Goal: Task Accomplishment & Management: Manage account settings

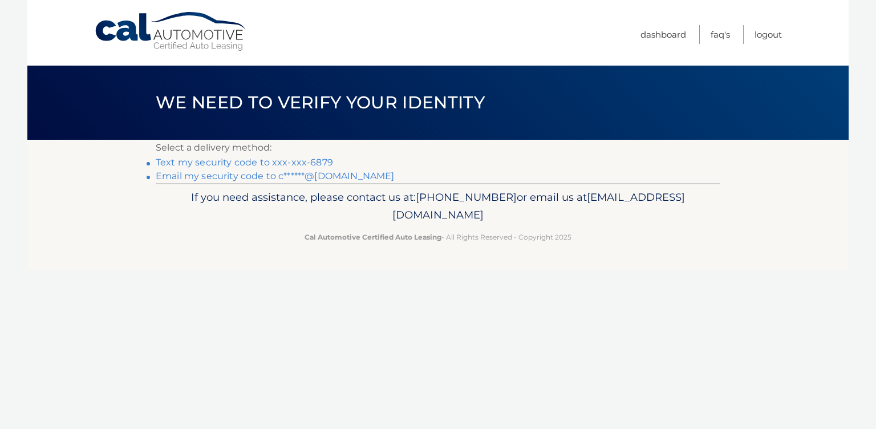
click at [229, 163] on link "Text my security code to xxx-xxx-6879" at bounding box center [244, 162] width 177 height 11
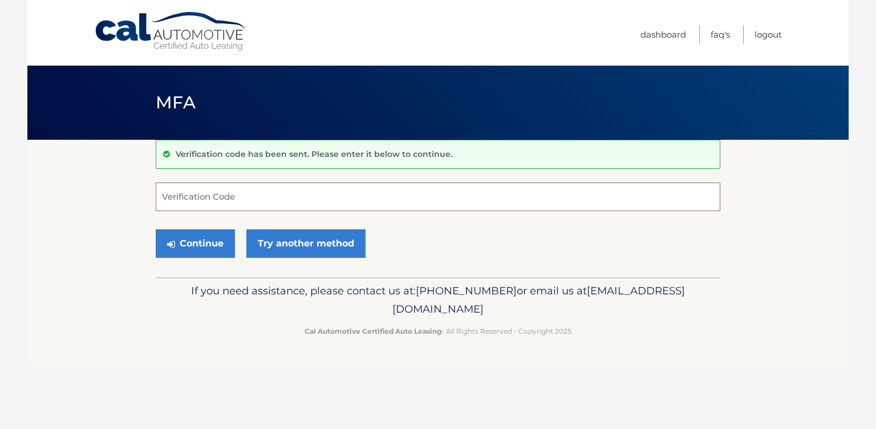
click at [173, 197] on input "Verification Code" at bounding box center [438, 196] width 564 height 29
type input "620180"
click at [206, 239] on button "Continue" at bounding box center [195, 243] width 79 height 29
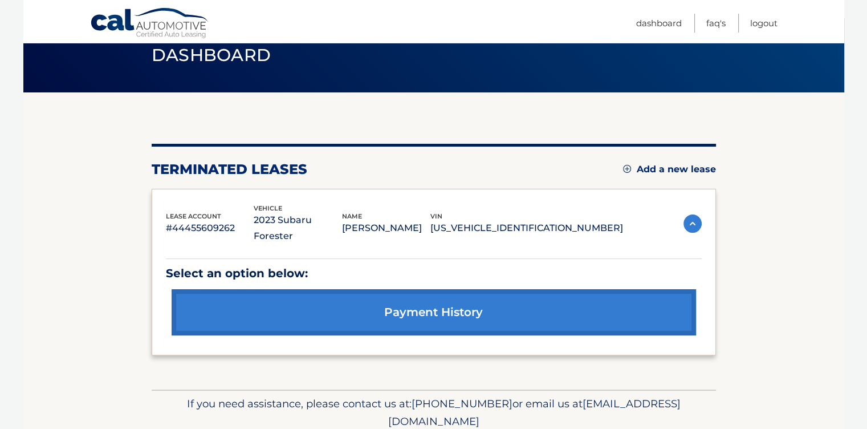
scroll to position [20, 0]
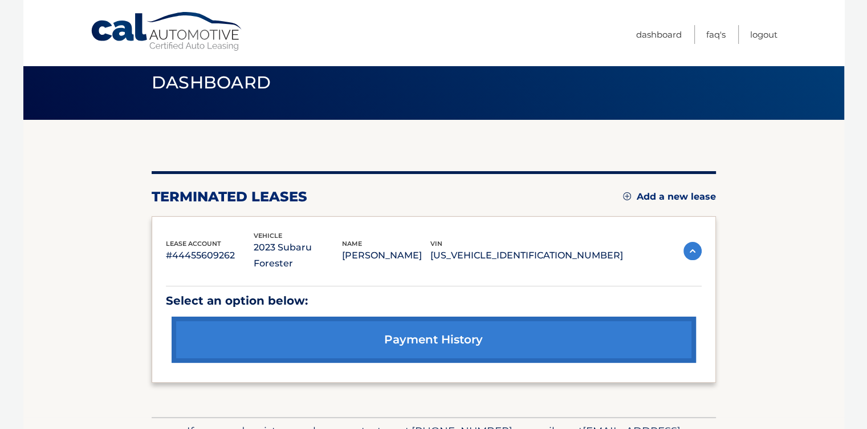
click at [663, 196] on link "Add a new lease" at bounding box center [669, 196] width 93 height 11
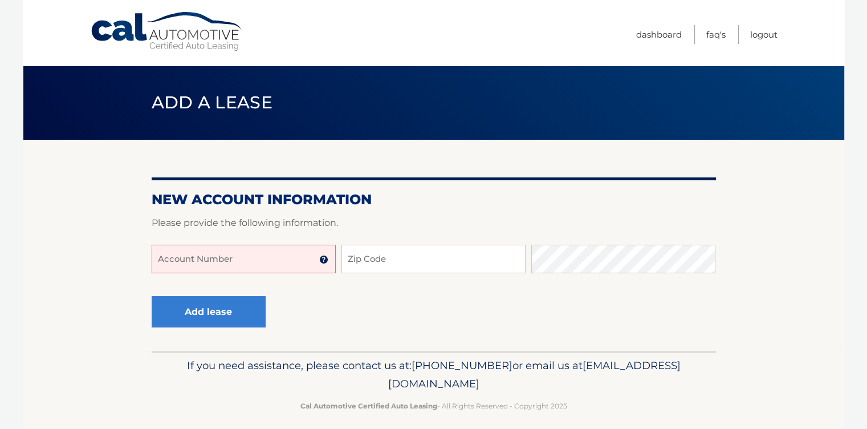
click at [198, 258] on input "Account Number" at bounding box center [244, 259] width 184 height 29
type input "9"
type input "44455963198"
click at [369, 259] on input "Zip Code" at bounding box center [433, 259] width 184 height 29
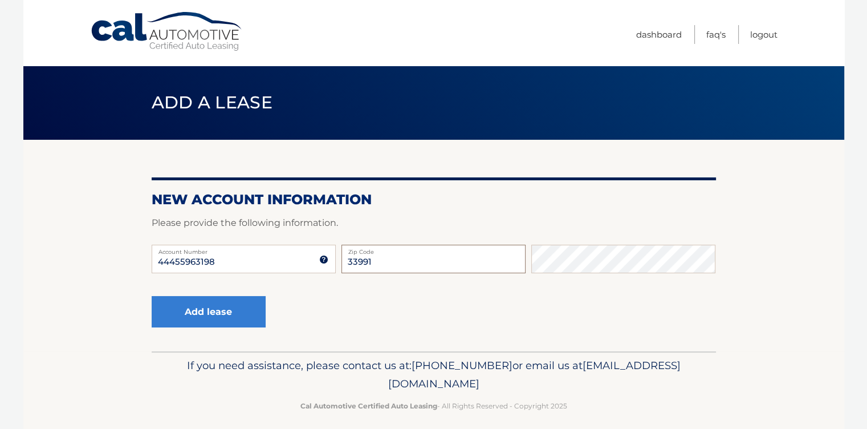
type input "33991"
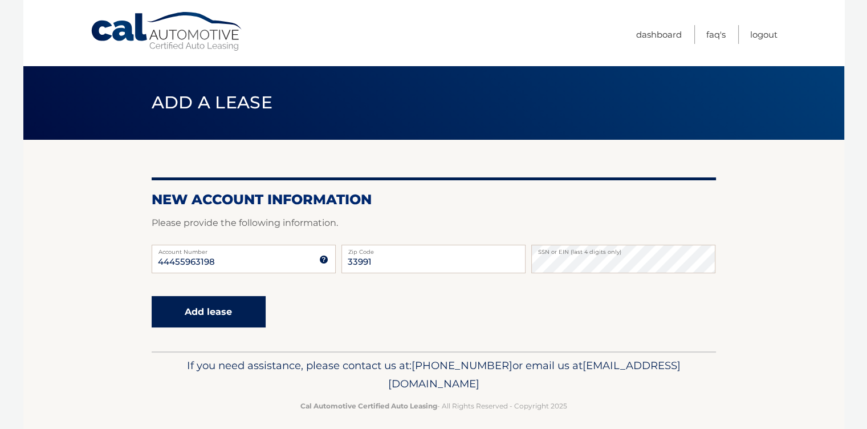
click at [218, 316] on button "Add lease" at bounding box center [209, 311] width 114 height 31
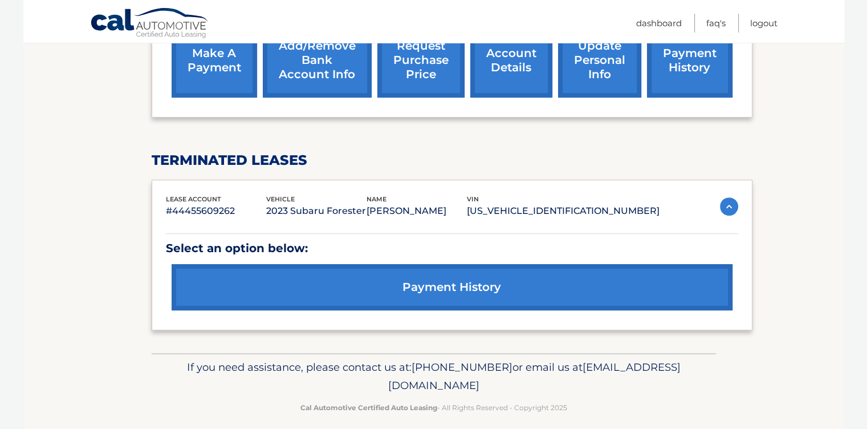
scroll to position [461, 0]
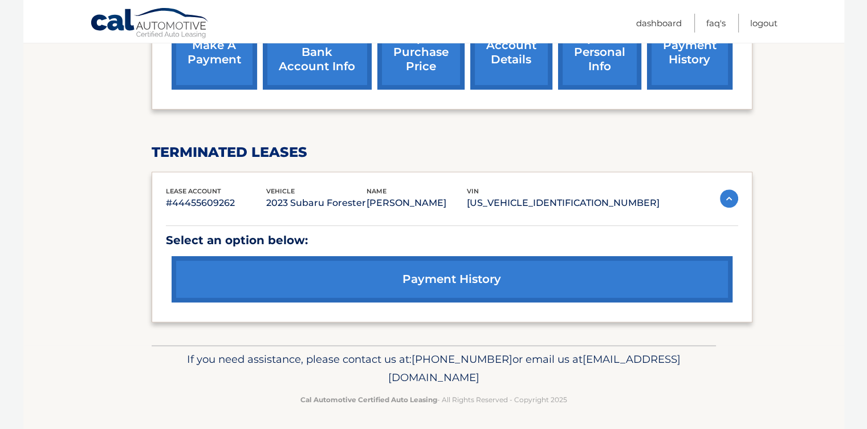
click at [479, 284] on link "payment history" at bounding box center [452, 279] width 561 height 46
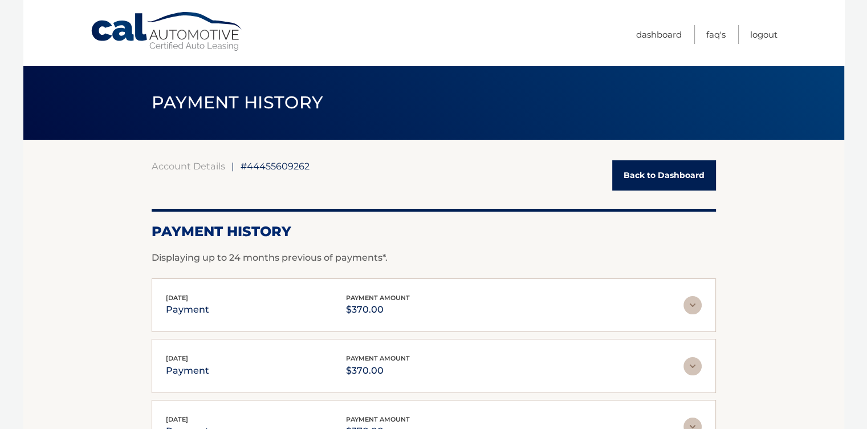
click at [639, 173] on link "Back to Dashboard" at bounding box center [664, 175] width 104 height 30
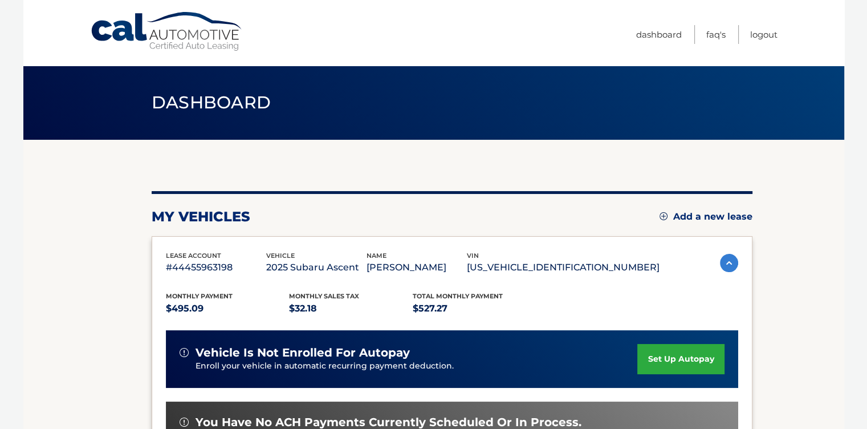
click at [574, 272] on p "[US_VEHICLE_IDENTIFICATION_NUMBER]" at bounding box center [563, 267] width 193 height 16
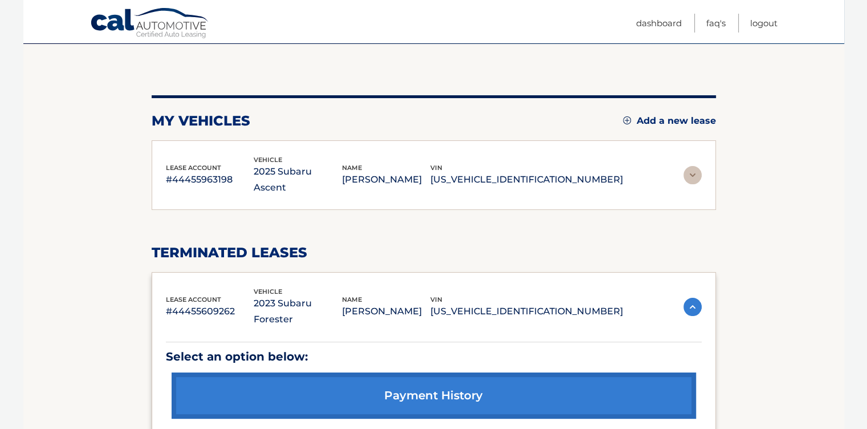
scroll to position [171, 0]
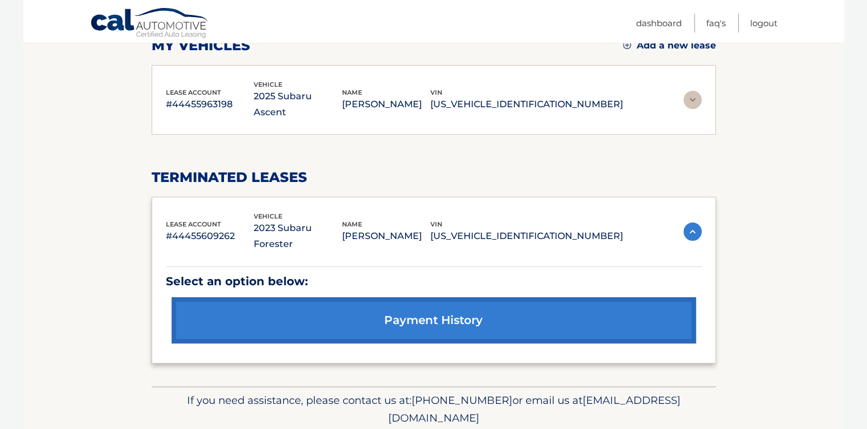
click at [622, 105] on div "lease account #44455963198 vehicle 2025 Subaru Ascent name CATHERINE SCOTT vin …" at bounding box center [434, 100] width 564 height 70
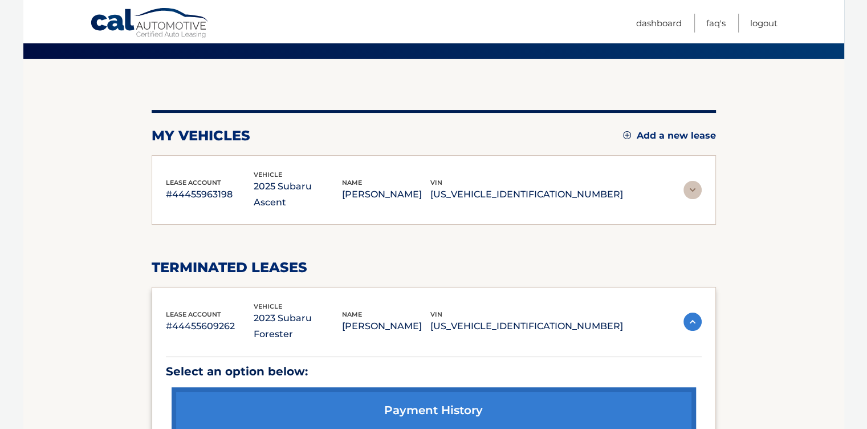
scroll to position [57, 0]
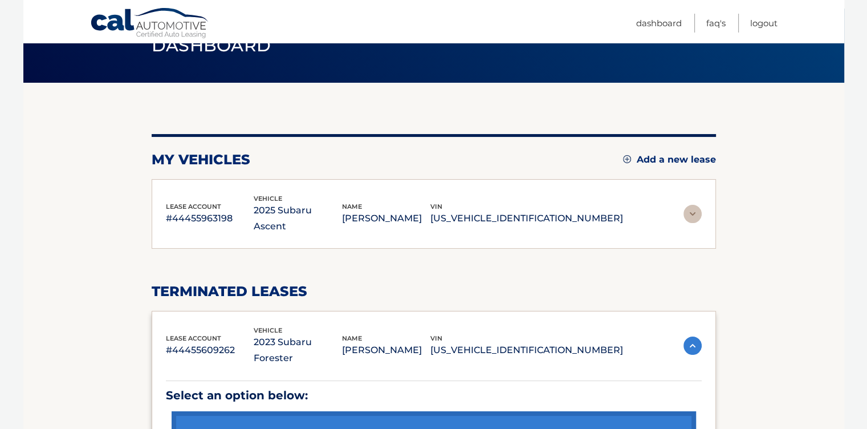
click at [230, 217] on p "#44455963198" at bounding box center [210, 218] width 88 height 16
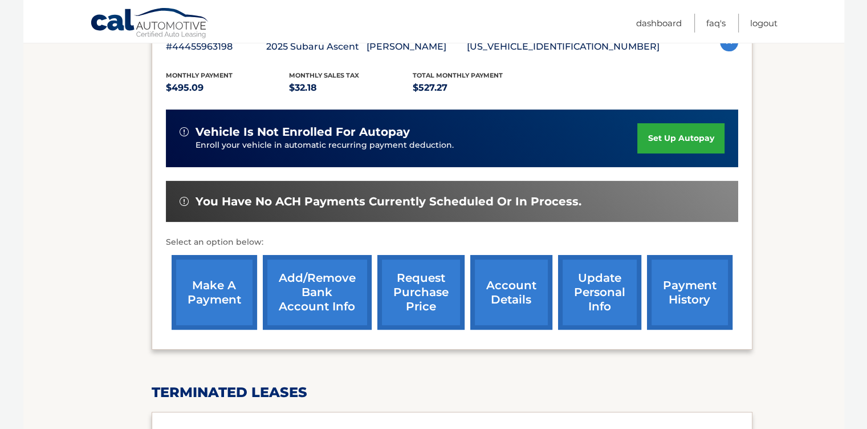
scroll to position [228, 0]
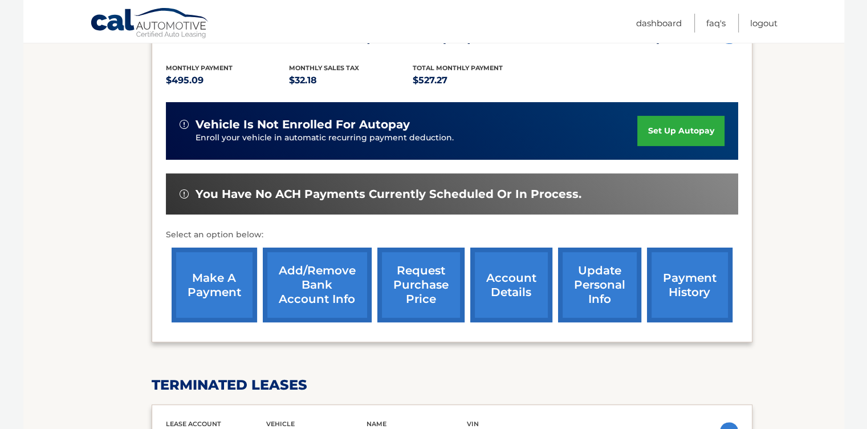
click at [686, 290] on link "payment history" at bounding box center [690, 284] width 86 height 75
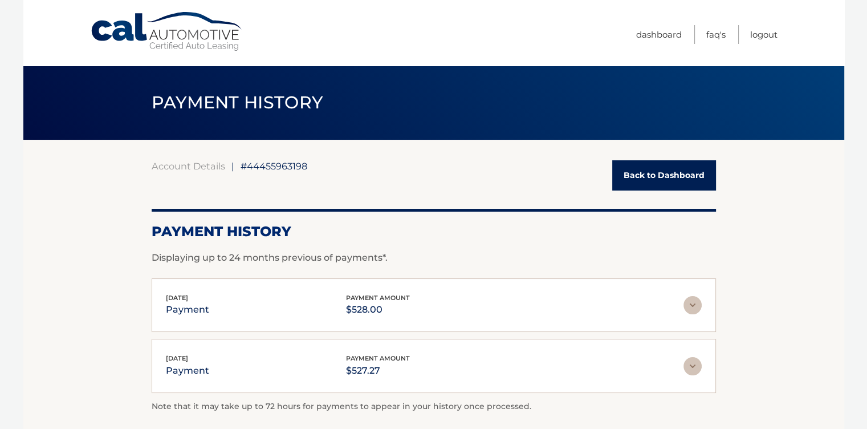
click at [691, 302] on img at bounding box center [692, 305] width 18 height 18
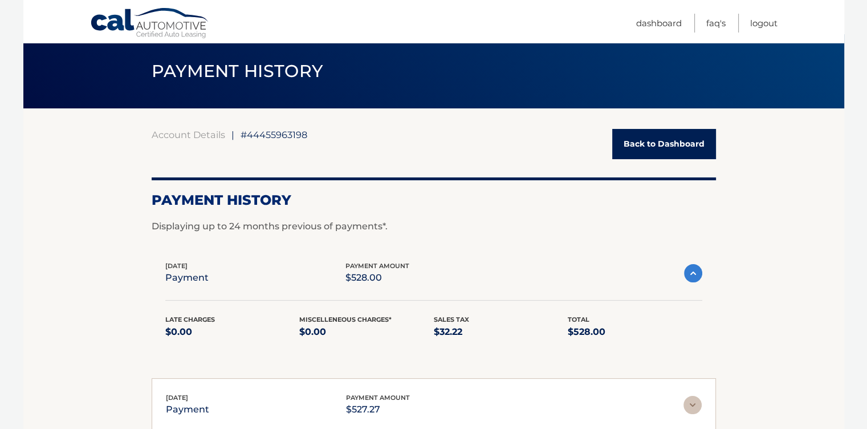
scroll to position [114, 0]
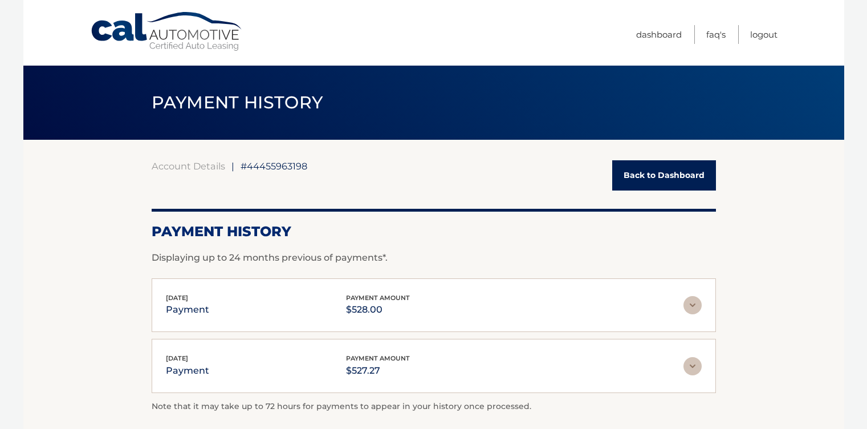
scroll to position [106, 0]
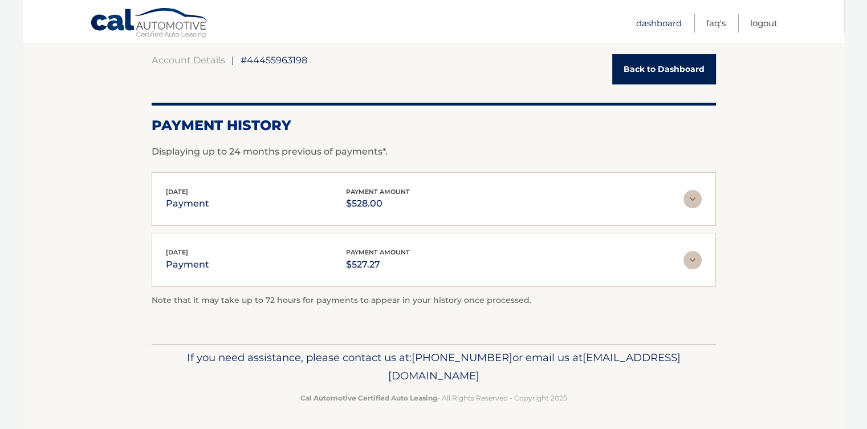
click at [652, 24] on link "Dashboard" at bounding box center [659, 23] width 46 height 19
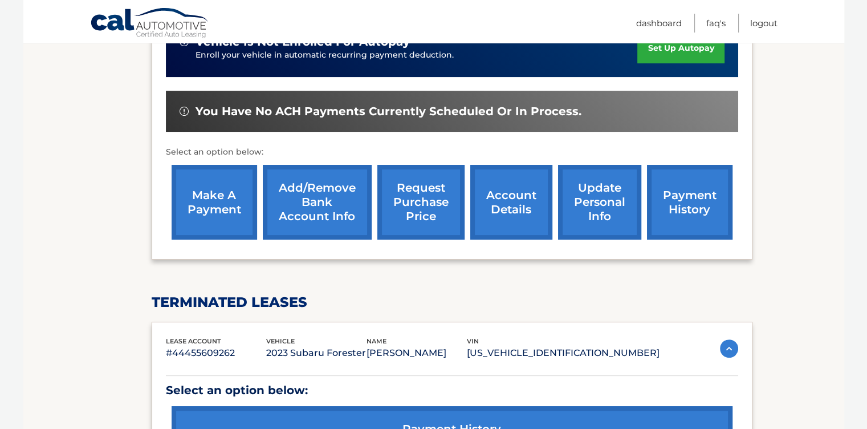
scroll to position [285, 0]
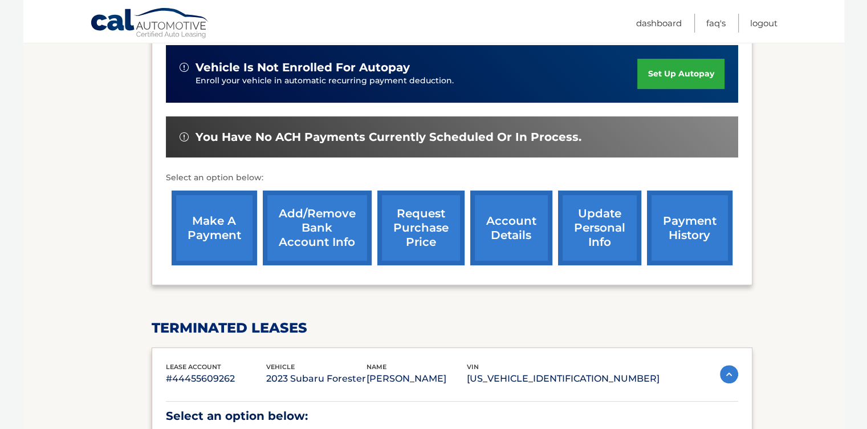
click at [428, 239] on link "request purchase price" at bounding box center [420, 227] width 87 height 75
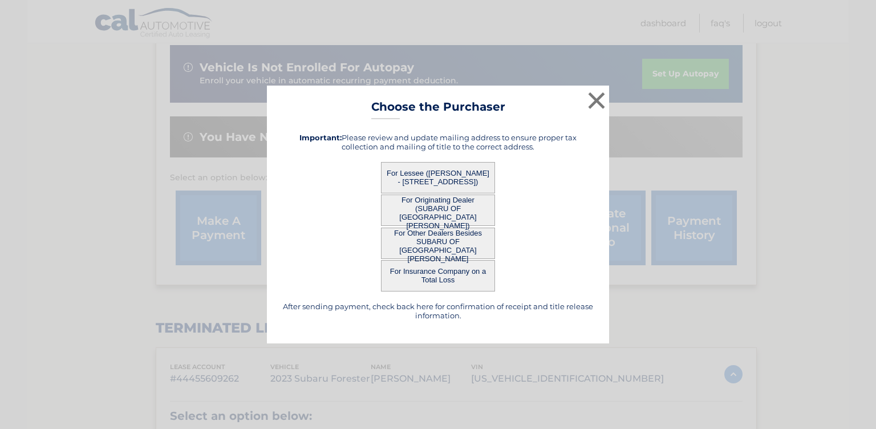
click at [470, 210] on button "For Originating Dealer (SUBARU OF [GEOGRAPHIC_DATA][PERSON_NAME])" at bounding box center [438, 209] width 114 height 31
click at [416, 209] on button "For Originating Dealer (SUBARU OF [GEOGRAPHIC_DATA][PERSON_NAME])" at bounding box center [438, 209] width 114 height 31
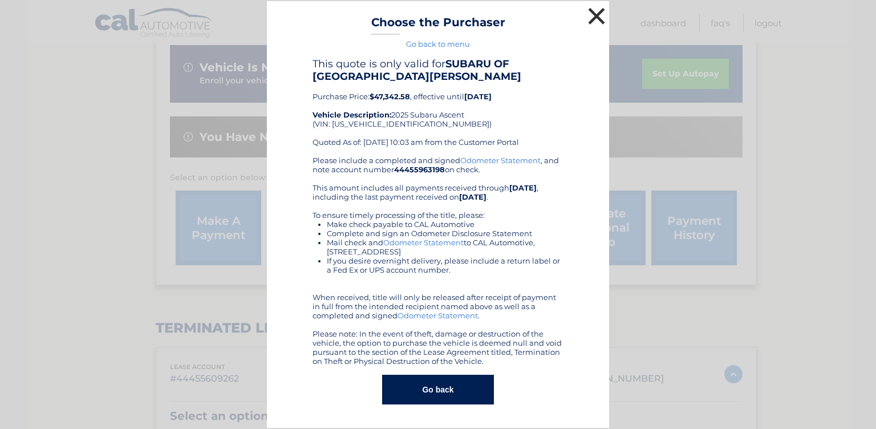
click at [597, 14] on button "×" at bounding box center [596, 16] width 23 height 23
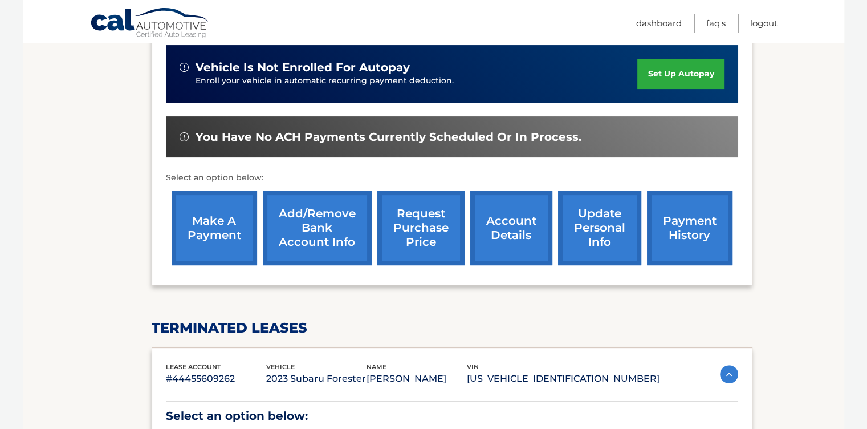
click at [421, 227] on link "request purchase price" at bounding box center [420, 227] width 87 height 75
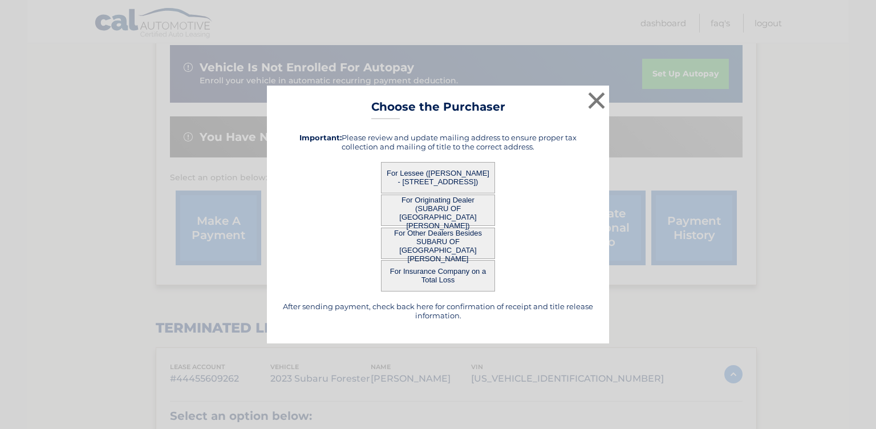
click at [453, 178] on button "For Lessee ([PERSON_NAME] - [STREET_ADDRESS])" at bounding box center [438, 177] width 114 height 31
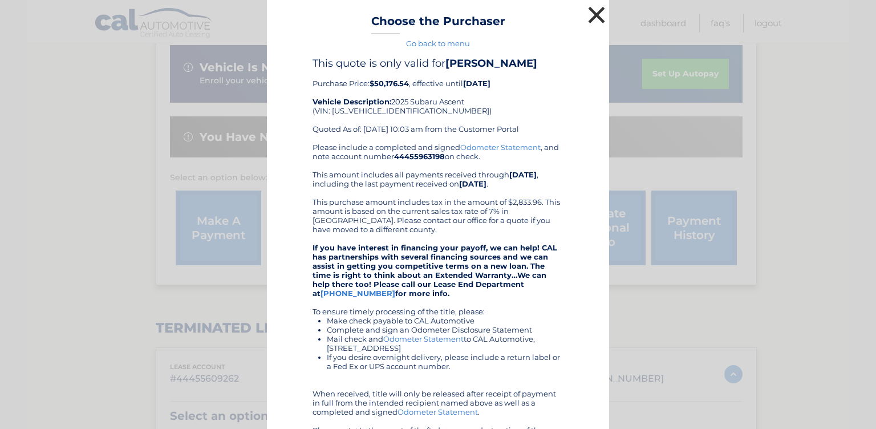
click at [593, 15] on button "×" at bounding box center [596, 14] width 23 height 23
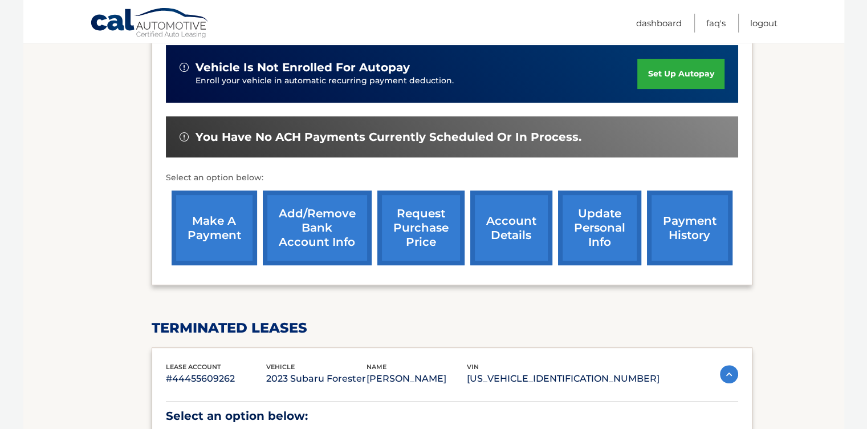
click at [508, 236] on link "account details" at bounding box center [511, 227] width 82 height 75
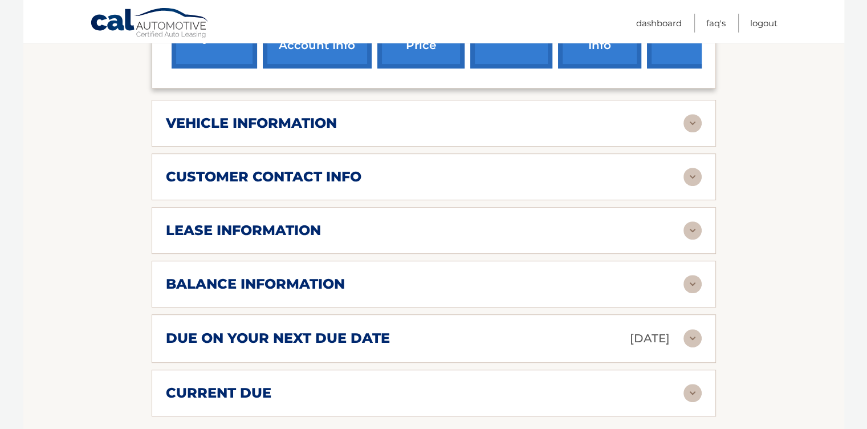
scroll to position [570, 0]
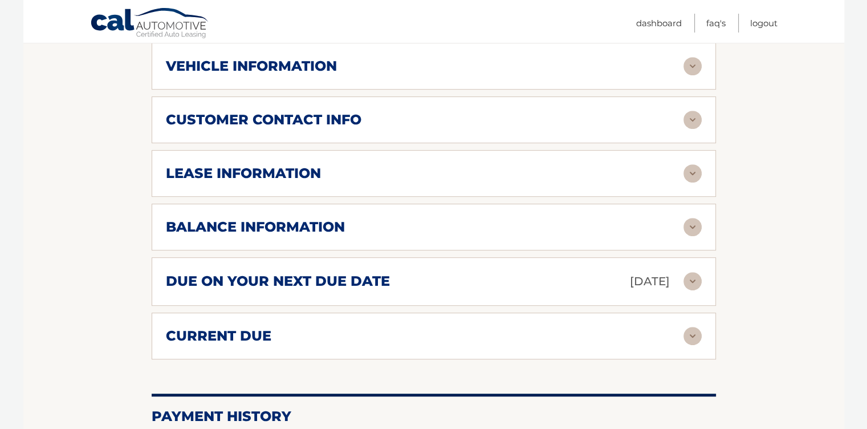
click at [694, 272] on img at bounding box center [692, 281] width 18 height 18
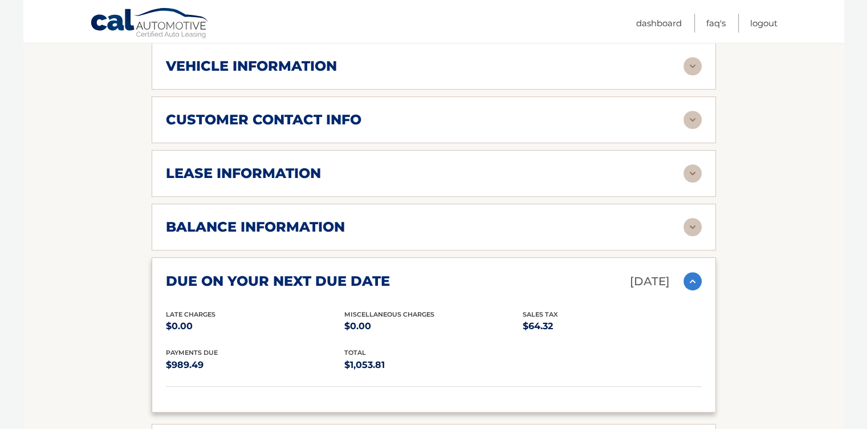
click at [691, 272] on img at bounding box center [692, 281] width 18 height 18
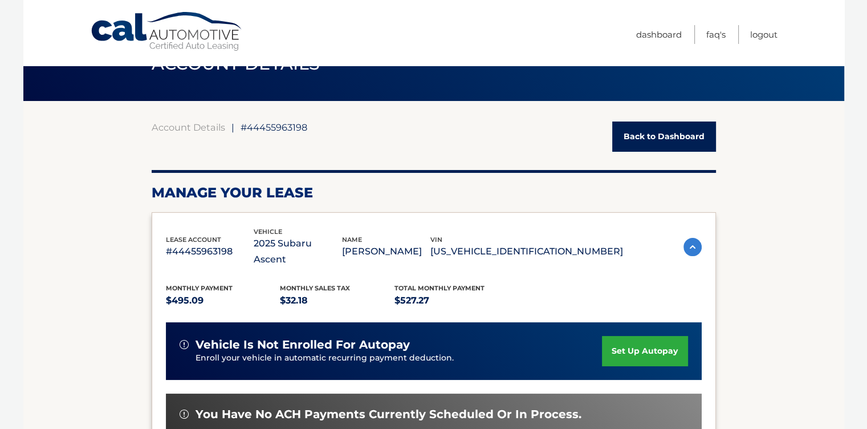
scroll to position [0, 0]
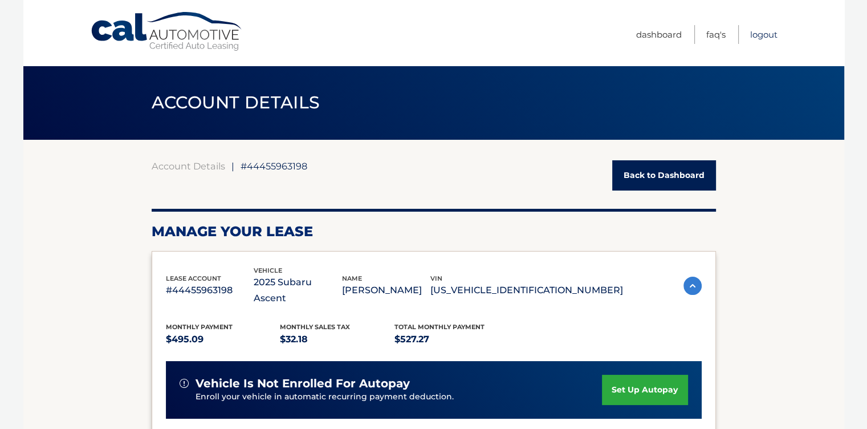
click at [762, 33] on link "Logout" at bounding box center [763, 34] width 27 height 19
